Goal: Check status: Check status

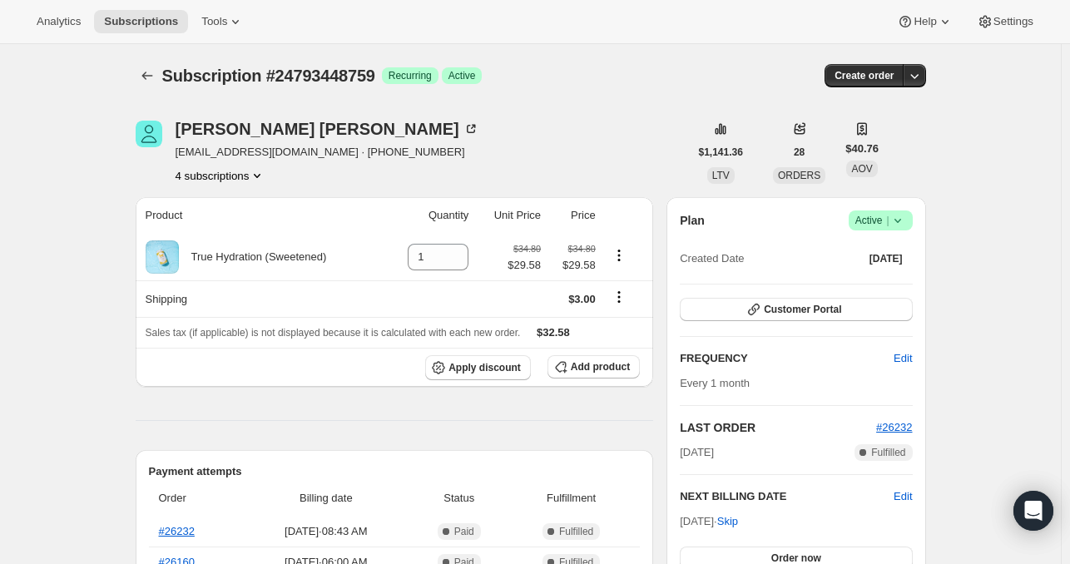
click at [224, 175] on button "4 subscriptions" at bounding box center [221, 175] width 91 height 17
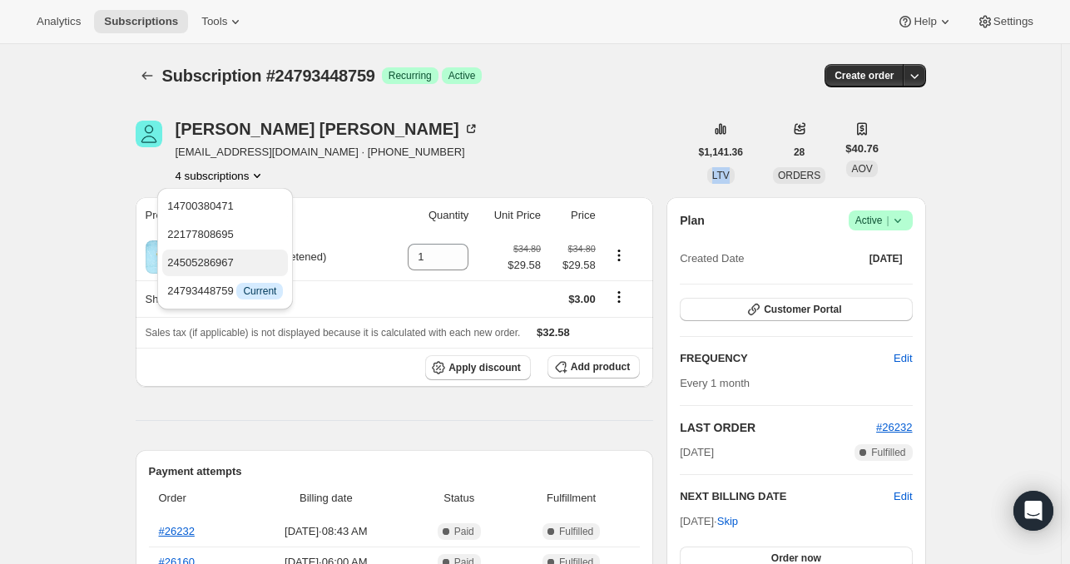
click at [228, 265] on span "24505286967" at bounding box center [200, 262] width 67 height 12
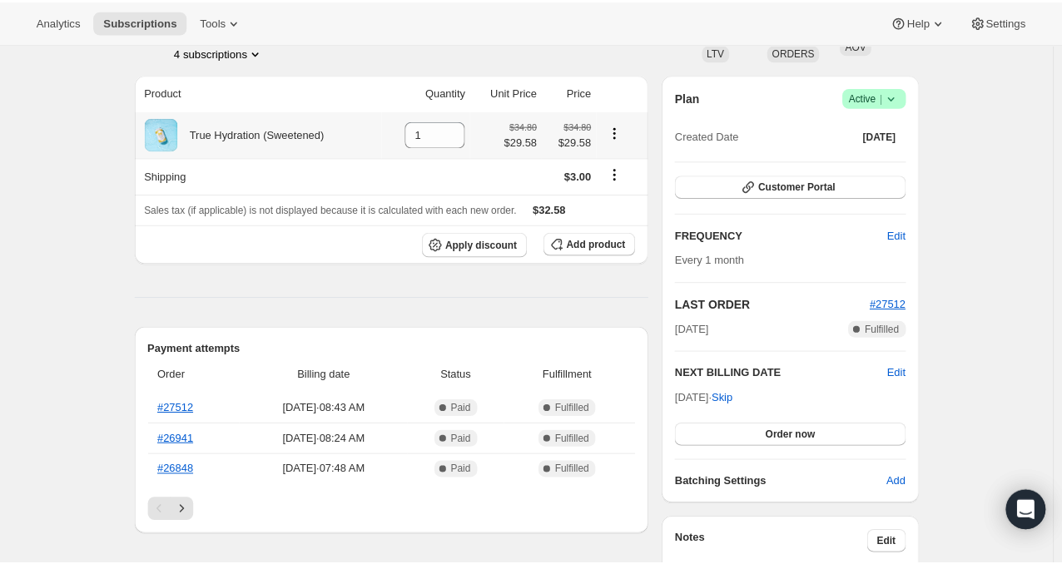
scroll to position [123, 0]
